Goal: Download file/media

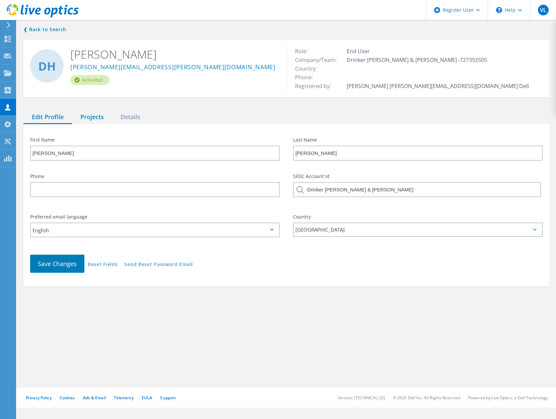
click at [96, 121] on div "Projects" at bounding box center [92, 117] width 40 height 14
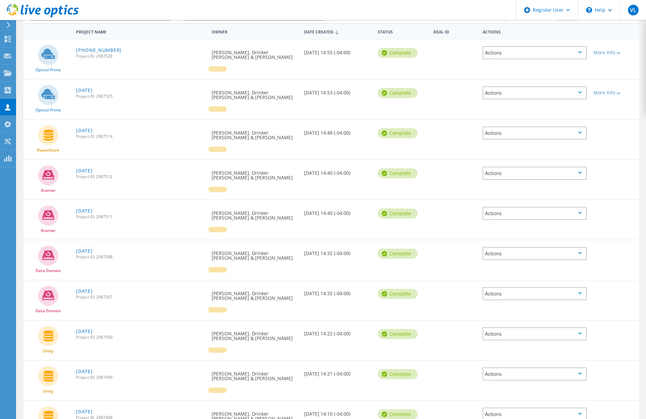
scroll to position [126, 0]
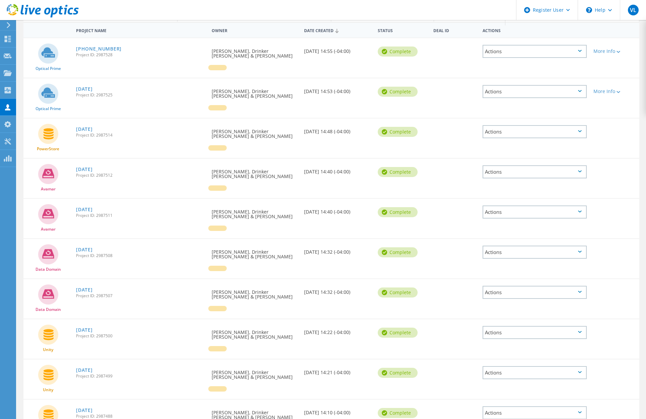
click at [555, 326] on div "Actions" at bounding box center [534, 332] width 104 height 13
click at [518, 322] on div "Download PPT" at bounding box center [534, 327] width 103 height 10
click at [555, 366] on div "Actions" at bounding box center [534, 372] width 104 height 13
click at [513, 363] on div "Download PPT" at bounding box center [534, 368] width 103 height 10
click at [555, 406] on div "Actions" at bounding box center [534, 412] width 104 height 13
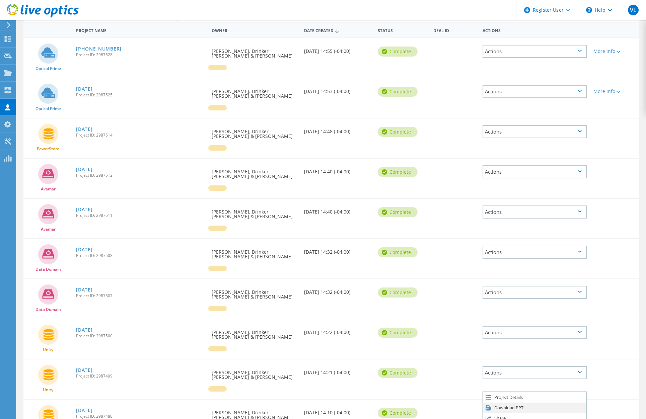
click at [514, 403] on div "Download PPT" at bounding box center [534, 408] width 103 height 10
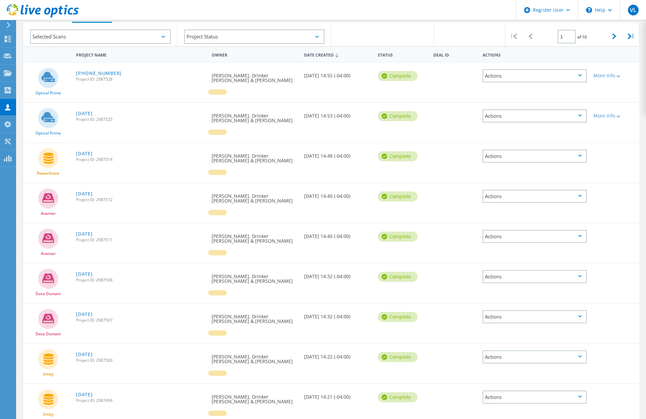
scroll to position [92, 0]
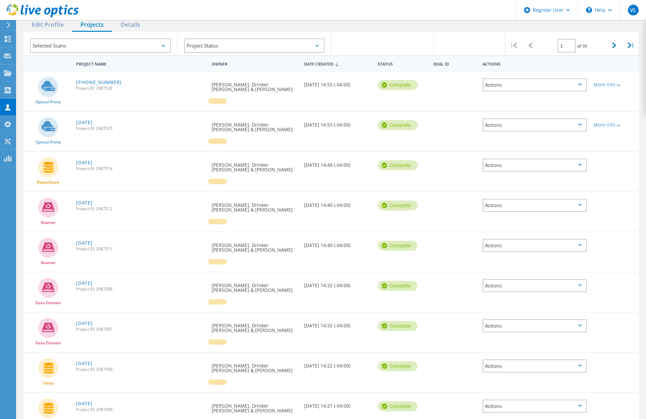
click at [555, 159] on div "Actions" at bounding box center [534, 165] width 104 height 13
click at [555, 170] on div "PowerStore [DATE] Project ID: 2987514 Requested By [PERSON_NAME], Drinker [PERS…" at bounding box center [331, 172] width 616 height 40
click at [555, 159] on div "Actions" at bounding box center [534, 165] width 104 height 13
click at [555, 160] on div at bounding box center [614, 160] width 49 height 17
